Goal: Transaction & Acquisition: Download file/media

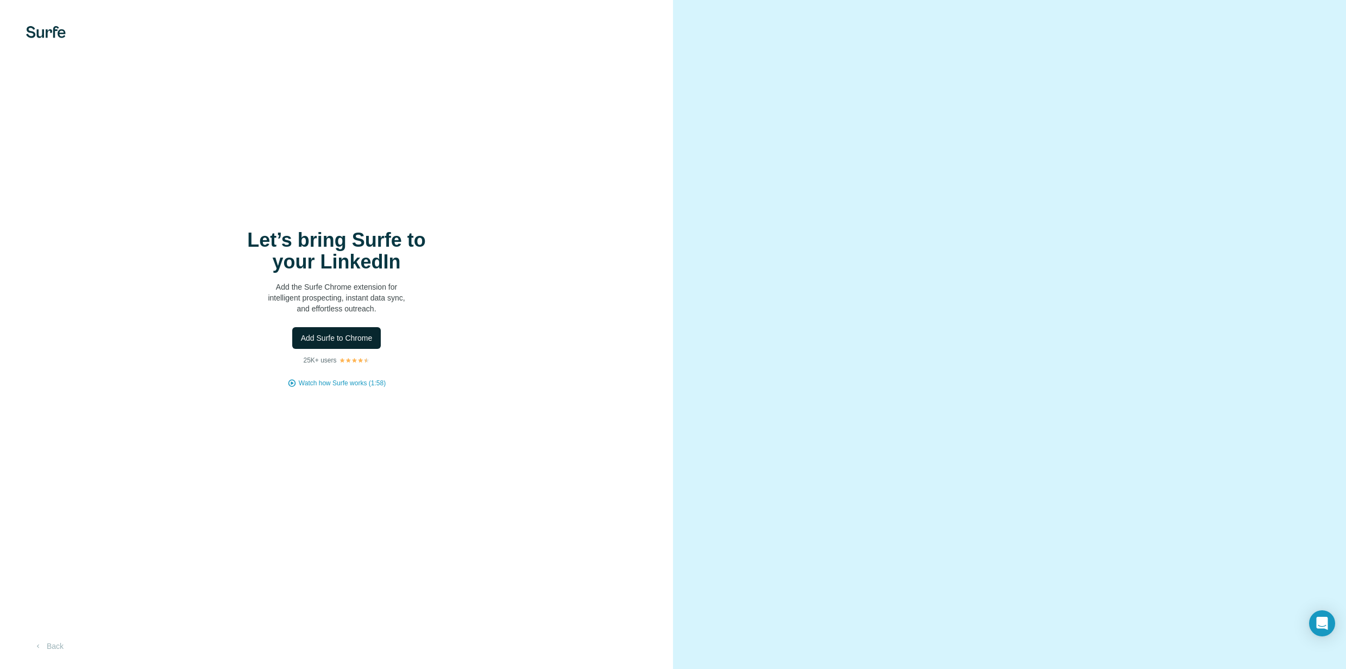
click at [338, 337] on span "Add Surfe to Chrome" at bounding box center [337, 337] width 72 height 11
click at [805, 135] on div at bounding box center [1009, 334] width 673 height 669
click at [468, 432] on div "Let’s bring Surfe to your LinkedIn Add the Surfe Chrome extension for intellige…" at bounding box center [336, 334] width 673 height 669
click at [358, 339] on span "Add Surfe to Chrome" at bounding box center [337, 337] width 72 height 11
